Goal: Entertainment & Leisure: Browse casually

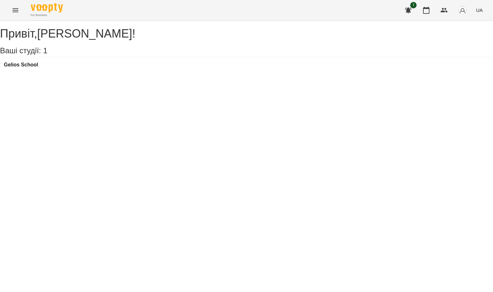
click at [8, 12] on button "Menu" at bounding box center [15, 10] width 15 height 15
click at [15, 10] on icon "Menu" at bounding box center [16, 10] width 6 height 4
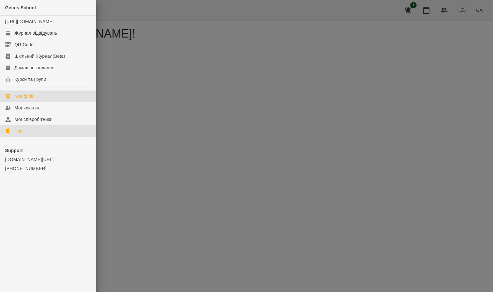
click at [32, 137] on link "Ігри" at bounding box center [48, 131] width 96 height 12
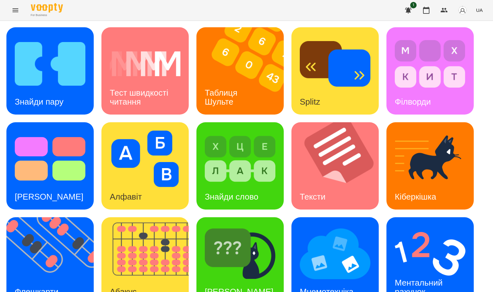
click at [13, 8] on icon "Menu" at bounding box center [16, 10] width 8 height 8
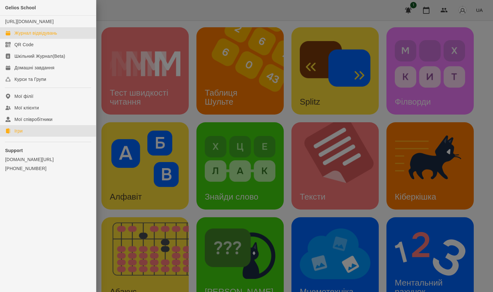
click at [30, 36] on div "Журнал відвідувань" at bounding box center [35, 33] width 43 height 6
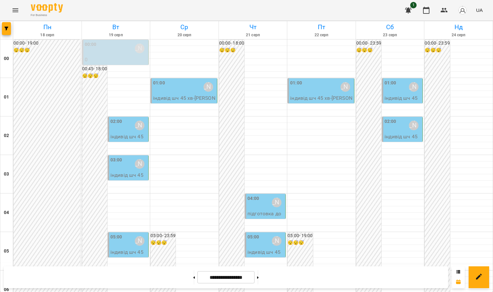
scroll to position [701, 0]
click at [9, 14] on button "Menu" at bounding box center [15, 10] width 15 height 15
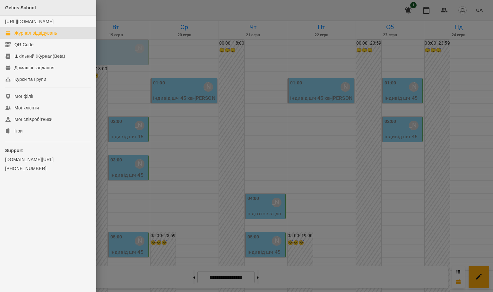
click at [14, 11] on div "Gelios School" at bounding box center [48, 8] width 96 height 16
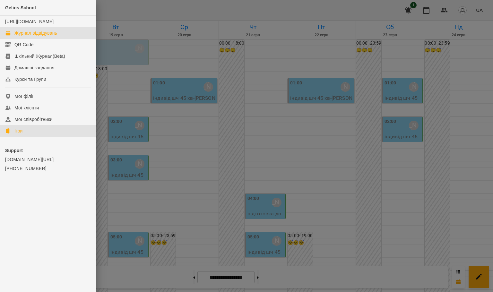
click at [25, 137] on link "Ігри" at bounding box center [48, 131] width 96 height 12
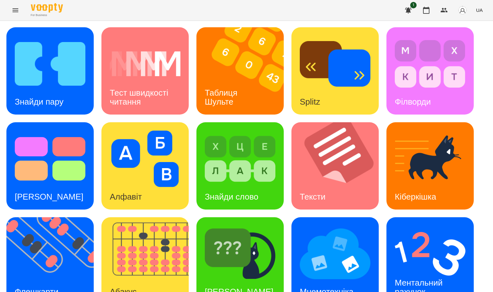
scroll to position [114, 0]
click at [337, 279] on div "Мнемотехніка" at bounding box center [327, 291] width 70 height 25
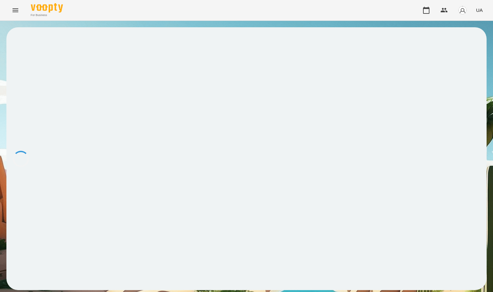
click at [17, 11] on icon "Menu" at bounding box center [16, 10] width 8 height 8
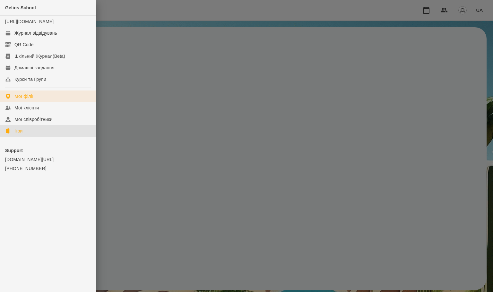
click at [19, 134] on div "Ігри" at bounding box center [18, 131] width 8 height 6
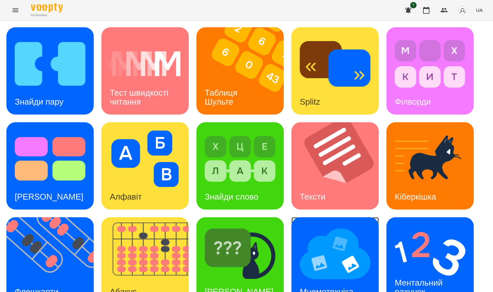
click at [325, 226] on img at bounding box center [335, 254] width 71 height 57
